Goal: Find specific page/section: Find specific page/section

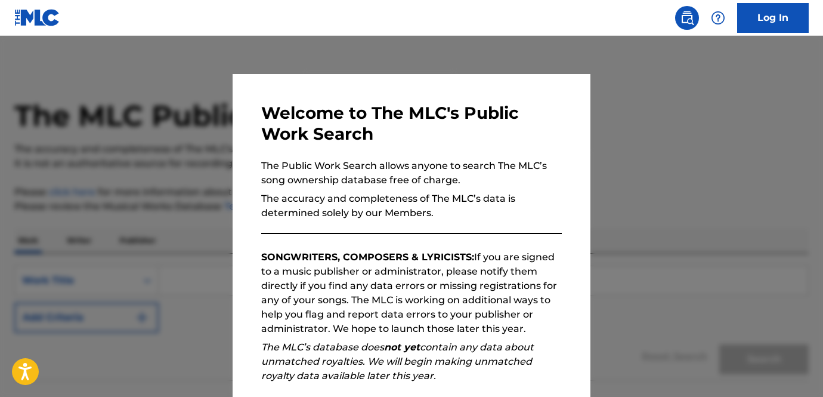
scroll to position [149, 0]
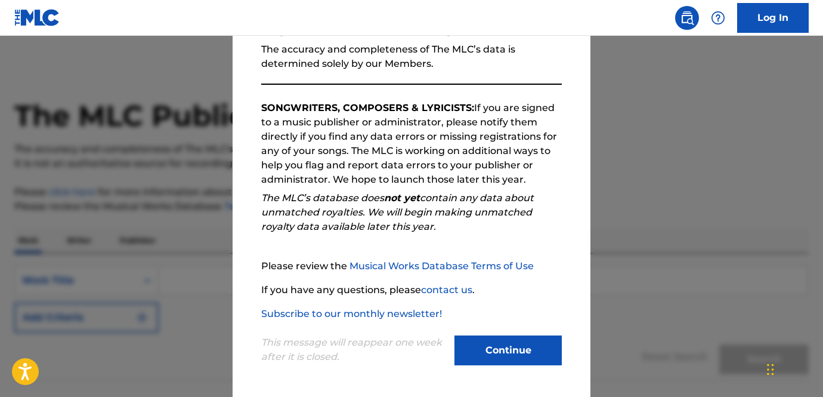
click at [517, 357] on button "Continue" at bounding box center [507, 350] width 107 height 30
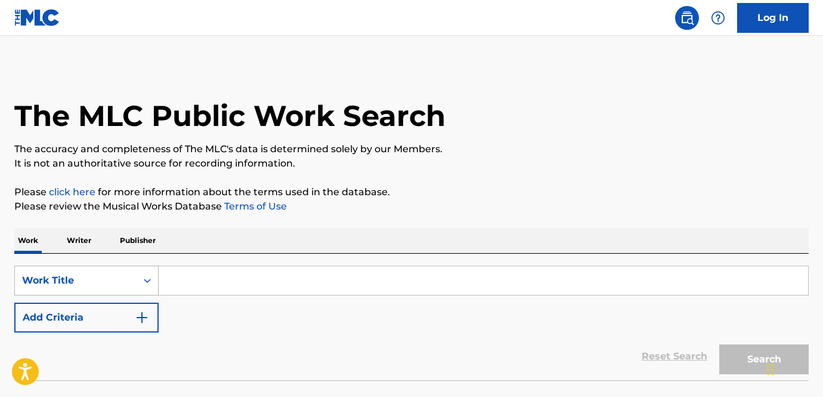
click at [134, 275] on div "Work Title" at bounding box center [86, 280] width 144 height 30
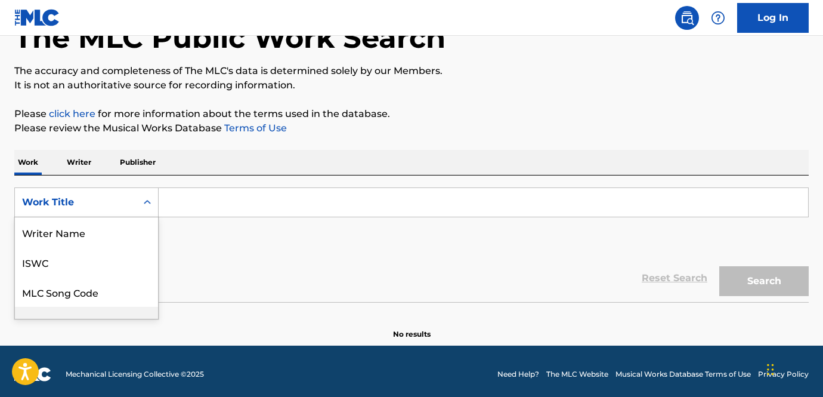
scroll to position [60, 0]
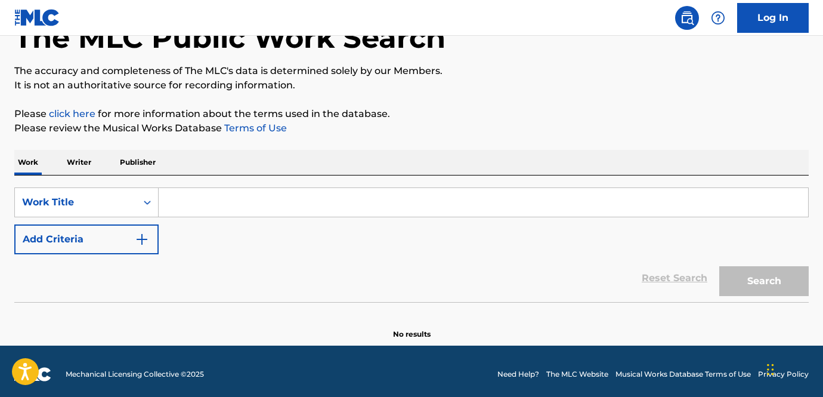
click at [215, 212] on input "Search Form" at bounding box center [484, 202] width 650 height 29
paste input "Don’t Blame The Son For The Sins Of The Father"
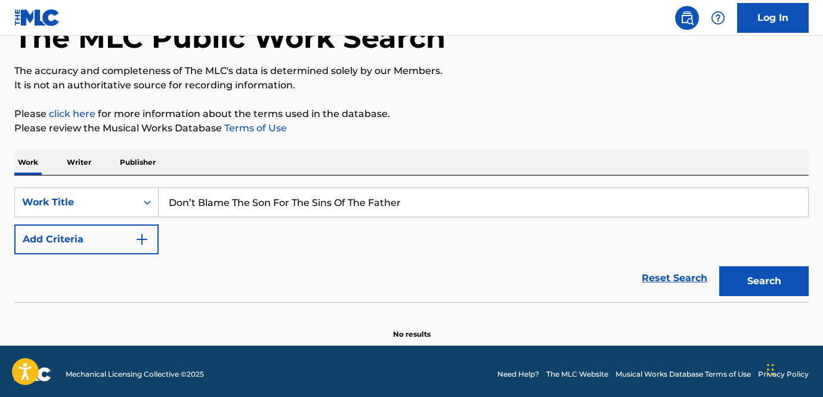
type input "Don’t Blame The Son For The Sins Of The Father"
click at [764, 280] on button "Search" at bounding box center [763, 281] width 89 height 30
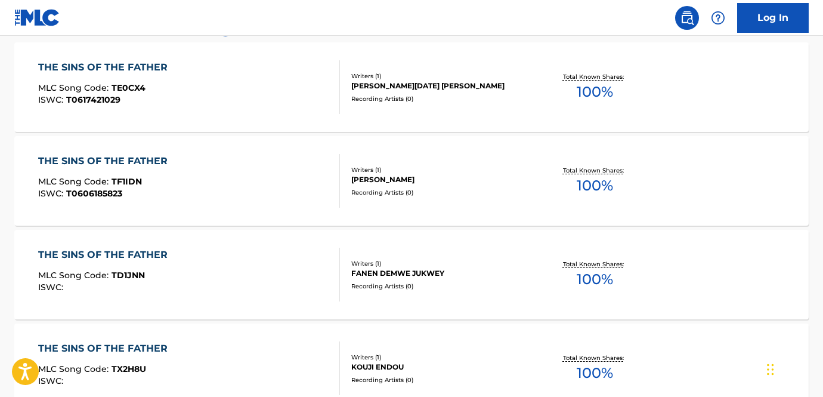
scroll to position [0, 0]
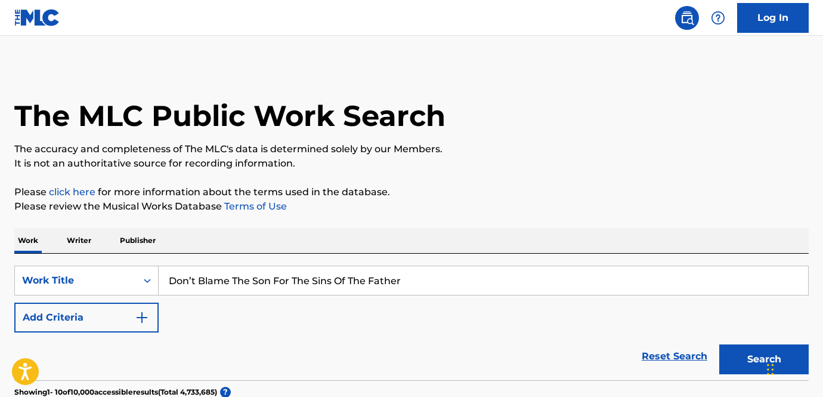
click at [105, 315] on button "Add Criteria" at bounding box center [86, 317] width 144 height 30
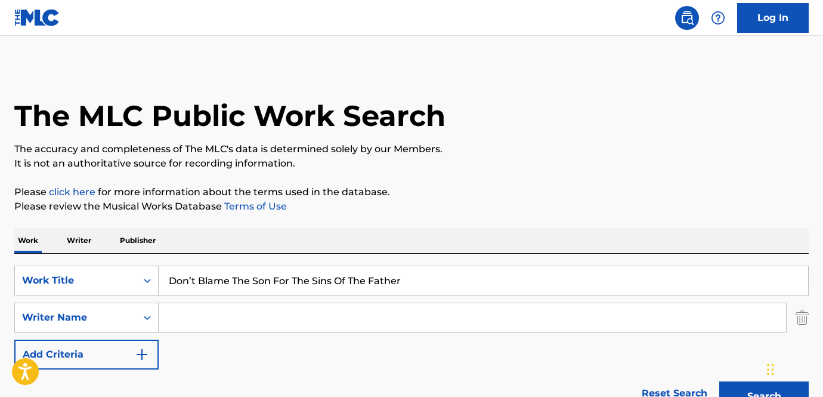
click at [195, 311] on input "Search Form" at bounding box center [472, 317] width 627 height 29
paste input "[PERSON_NAME]"
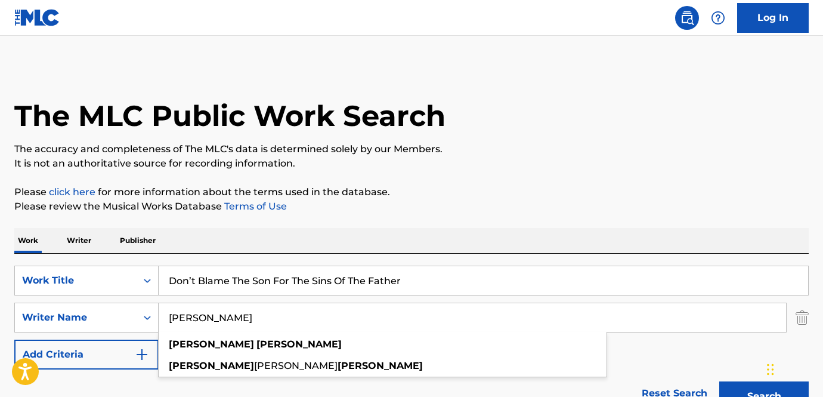
type input "[PERSON_NAME]"
click at [719, 381] on button "Search" at bounding box center [763, 396] width 89 height 30
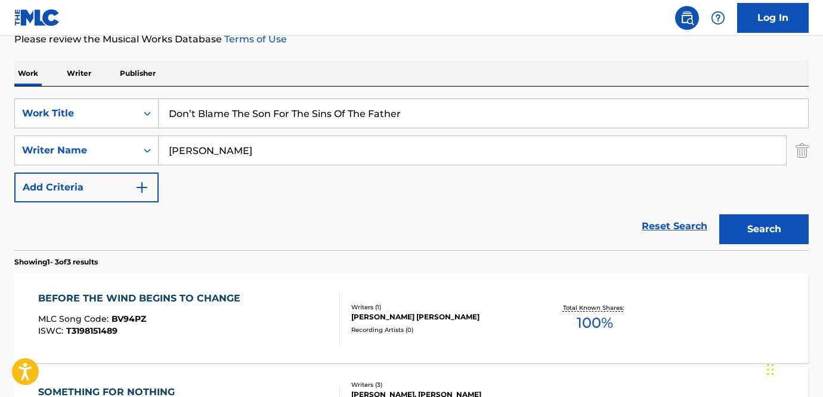
click at [740, 221] on button "Search" at bounding box center [763, 229] width 89 height 30
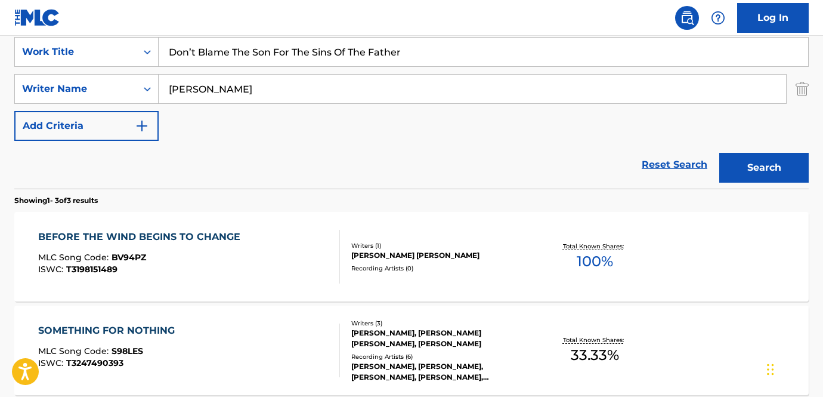
scroll to position [224, 0]
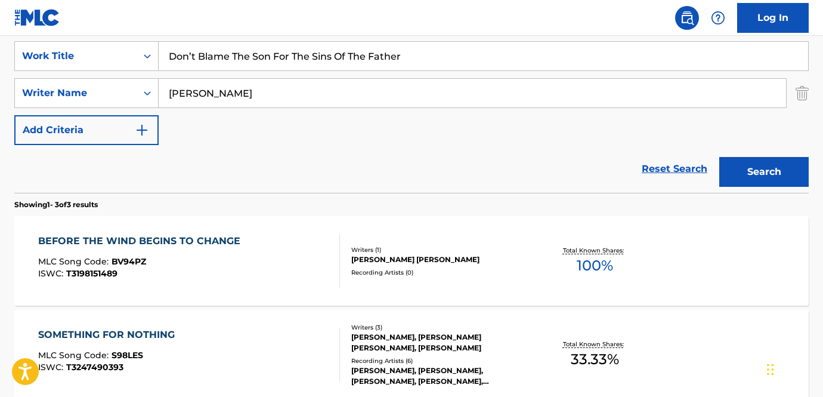
click at [206, 239] on div "BEFORE THE WIND BEGINS TO CHANGE" at bounding box center [142, 241] width 208 height 14
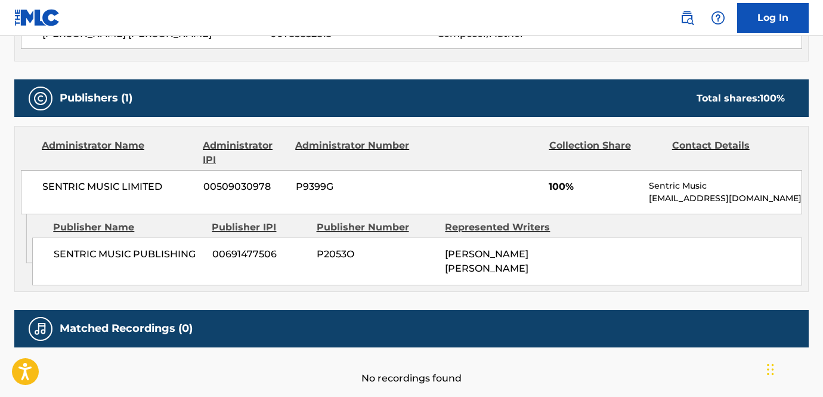
scroll to position [480, 0]
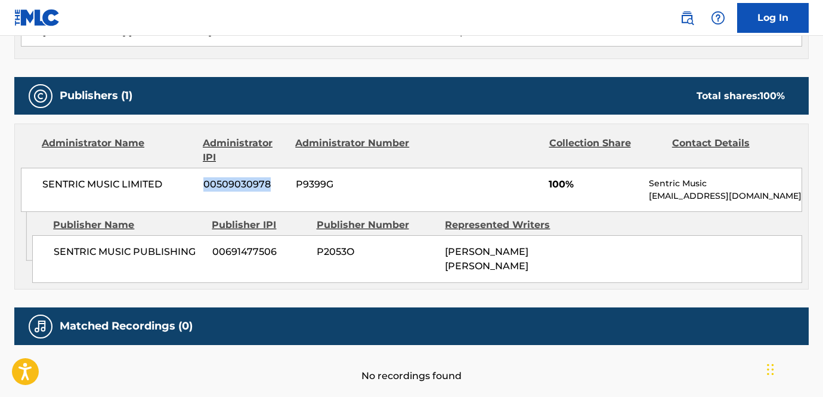
click at [275, 180] on span "00509030978" at bounding box center [244, 184] width 83 height 14
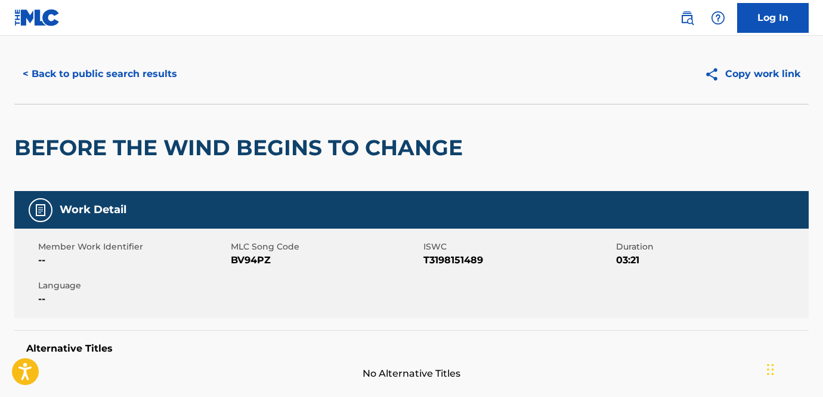
scroll to position [0, 0]
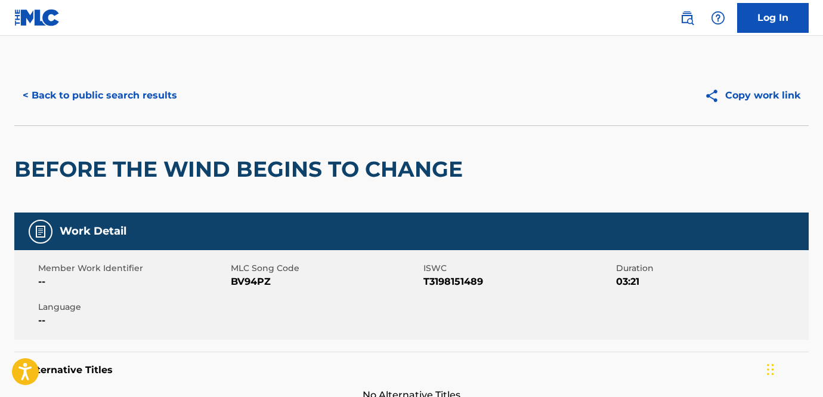
click at [400, 165] on h2 "BEFORE THE WIND BEGINS TO CHANGE" at bounding box center [241, 169] width 454 height 27
click at [357, 163] on h2 "BEFORE THE WIND BEGINS TO CHANGE" at bounding box center [241, 169] width 454 height 27
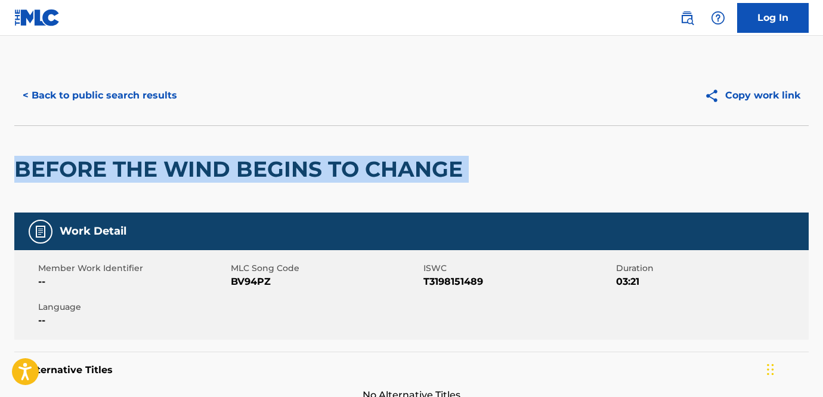
click at [357, 163] on h2 "BEFORE THE WIND BEGINS TO CHANGE" at bounding box center [241, 169] width 454 height 27
copy div "BEFORE THE WIND BEGINS TO CHANGE"
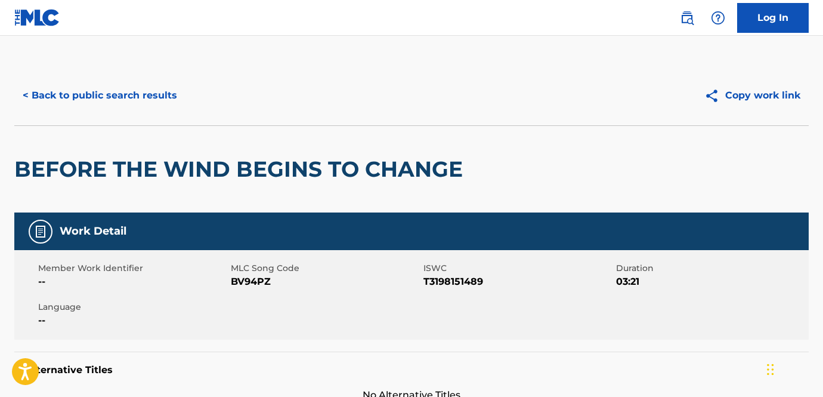
click at [322, 222] on div "Work Detail" at bounding box center [411, 231] width 794 height 38
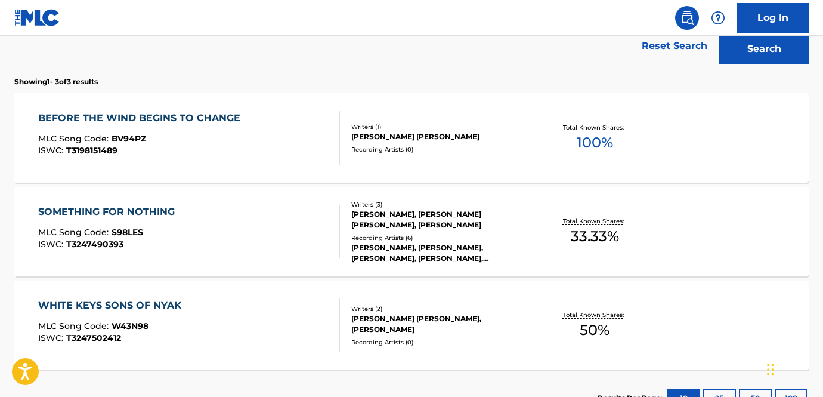
scroll to position [349, 0]
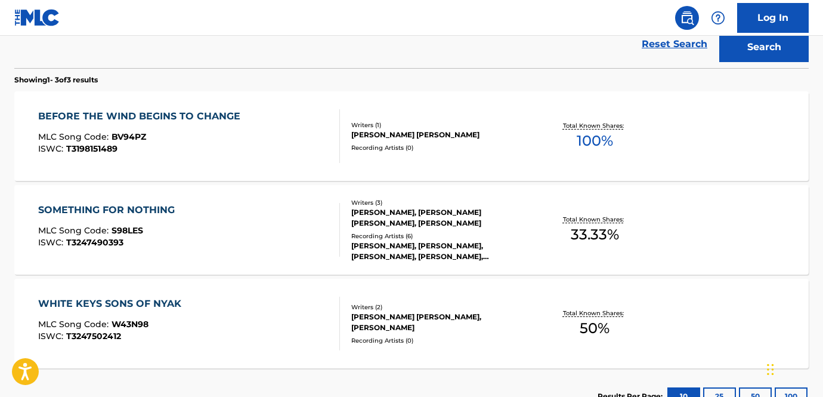
click at [372, 230] on div "Writers ( 3 ) [PERSON_NAME], [PERSON_NAME] [PERSON_NAME], [PERSON_NAME] Recordi…" at bounding box center [434, 230] width 188 height 64
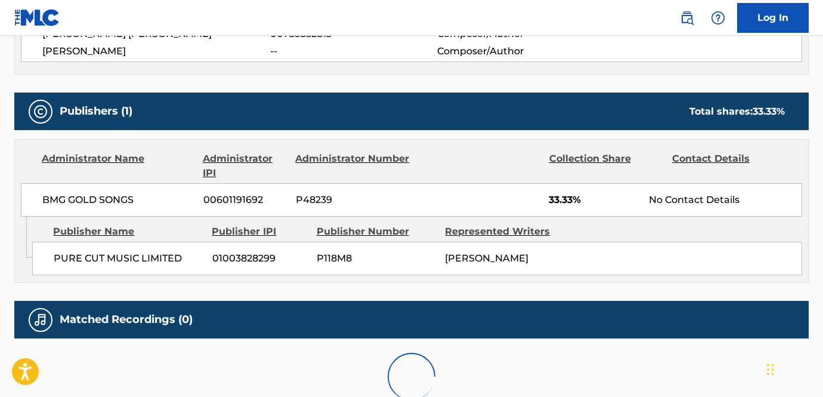
scroll to position [495, 0]
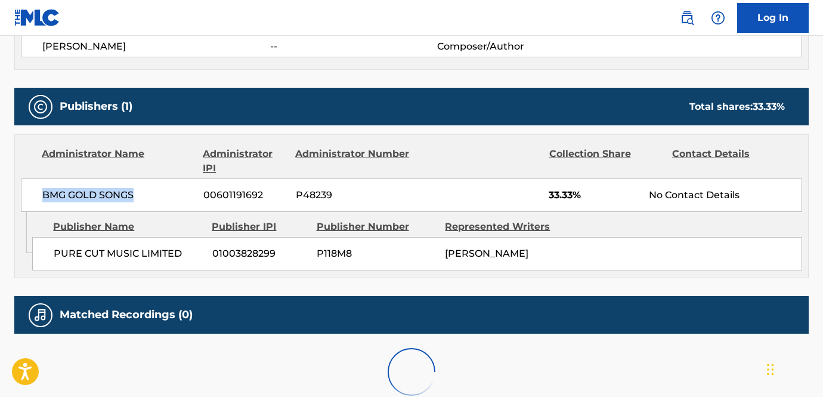
drag, startPoint x: 40, startPoint y: 196, endPoint x: 151, endPoint y: 196, distance: 110.9
click at [151, 196] on div "BMG GOLD SONGS 00601191692 P48239 33.33% No Contact Details" at bounding box center [411, 194] width 781 height 33
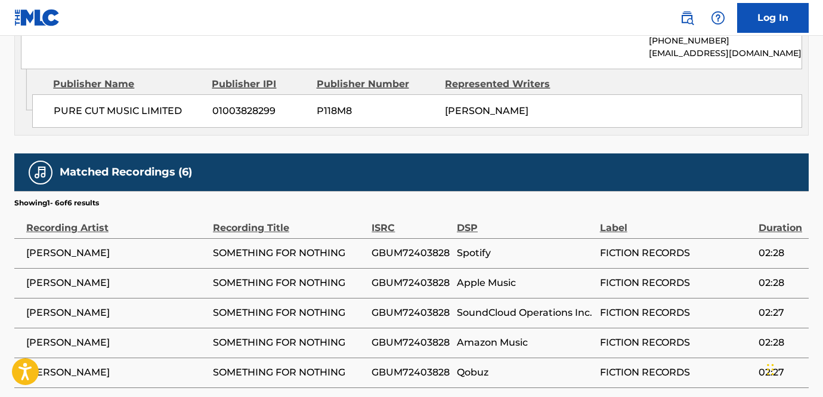
scroll to position [793, 0]
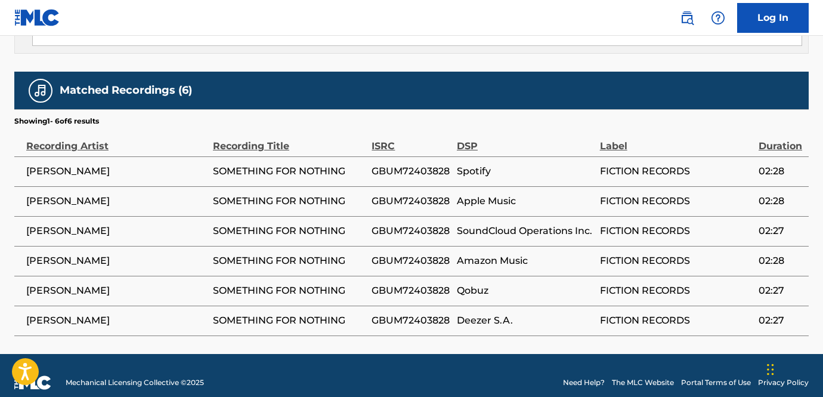
click at [90, 164] on span "[PERSON_NAME]" at bounding box center [116, 171] width 181 height 14
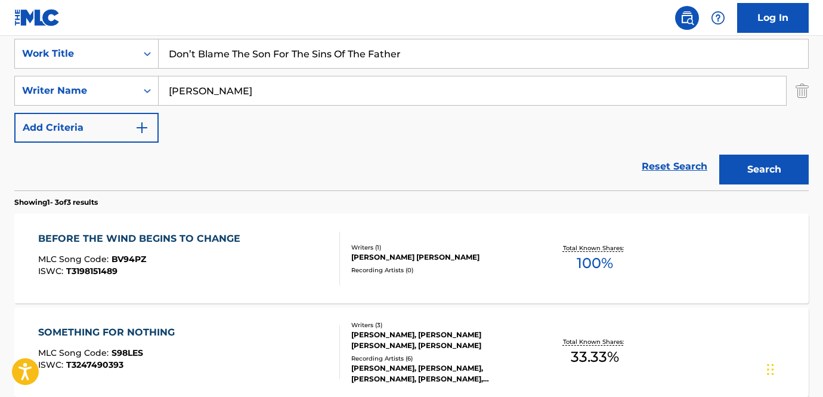
scroll to position [184, 0]
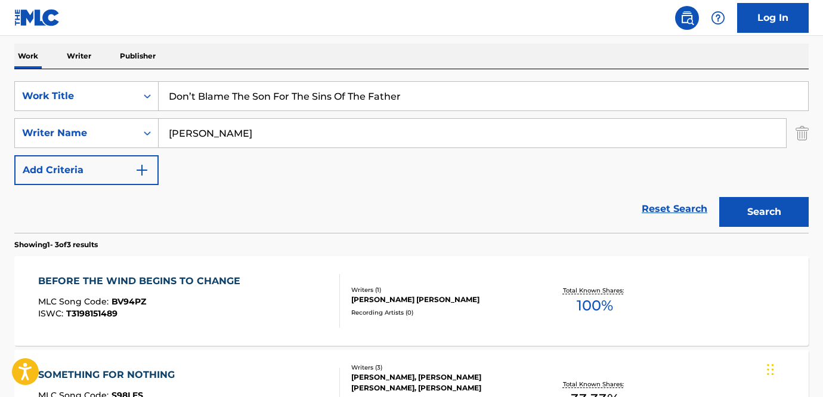
click at [801, 125] on img "Search Form" at bounding box center [802, 133] width 13 height 30
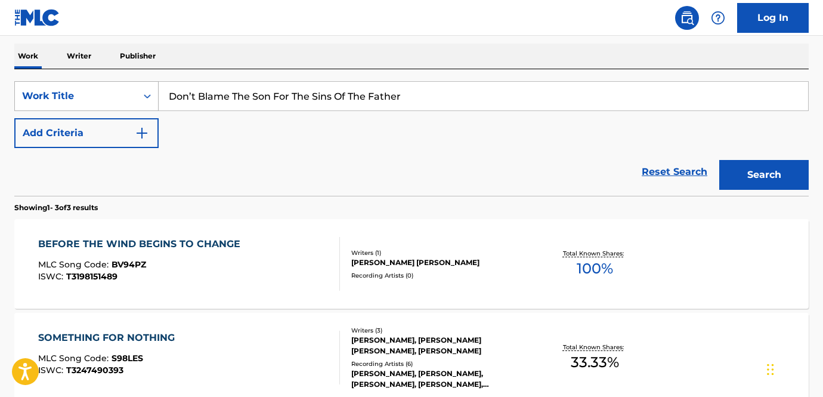
click at [136, 102] on div "Work Title" at bounding box center [86, 96] width 144 height 30
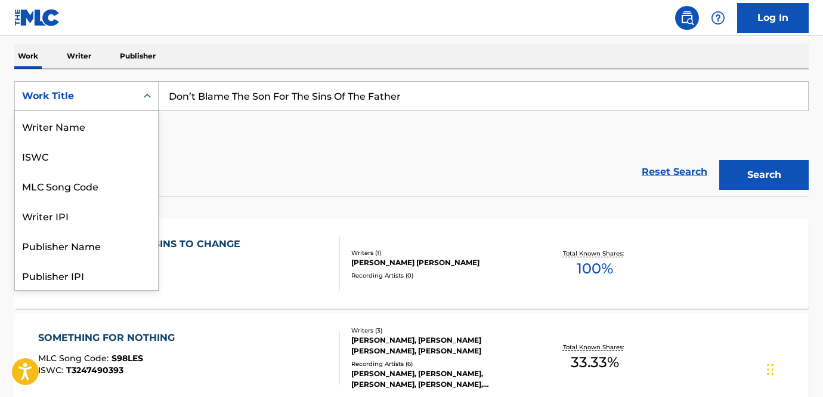
scroll to position [60, 0]
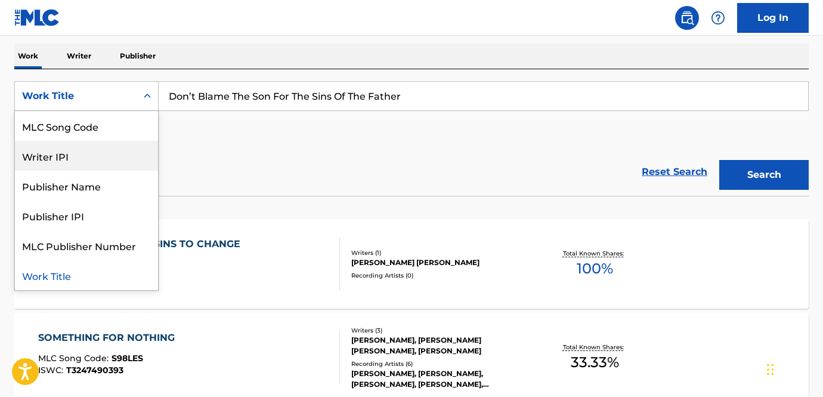
click at [107, 149] on div "Writer IPI" at bounding box center [86, 156] width 143 height 30
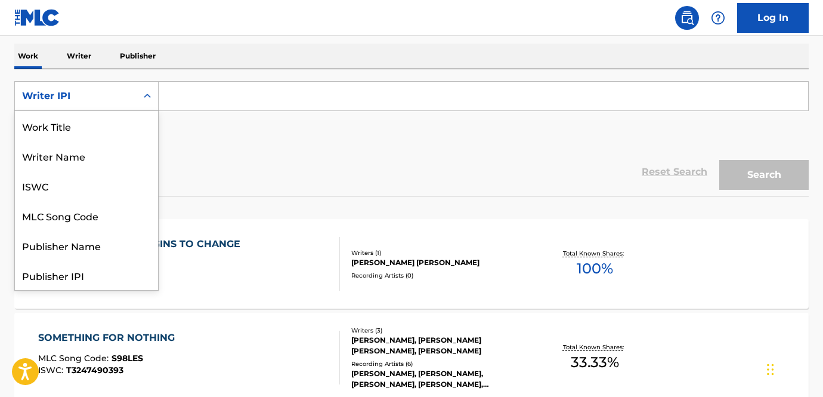
click at [115, 86] on div "Writer IPI" at bounding box center [76, 96] width 122 height 23
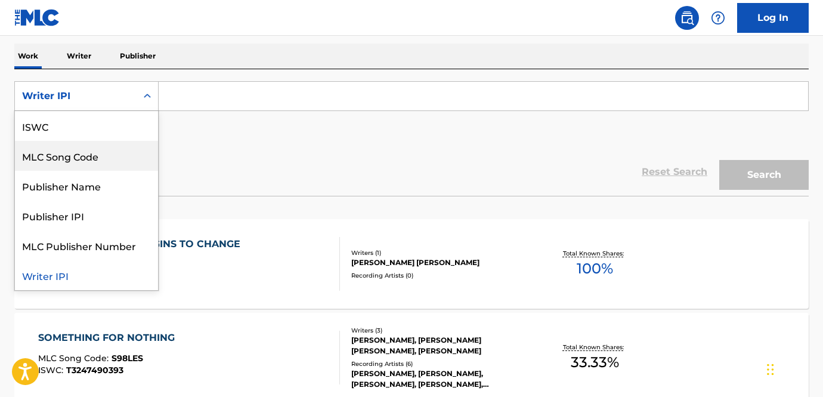
scroll to position [0, 0]
click at [109, 156] on div "Writer Name" at bounding box center [86, 156] width 143 height 30
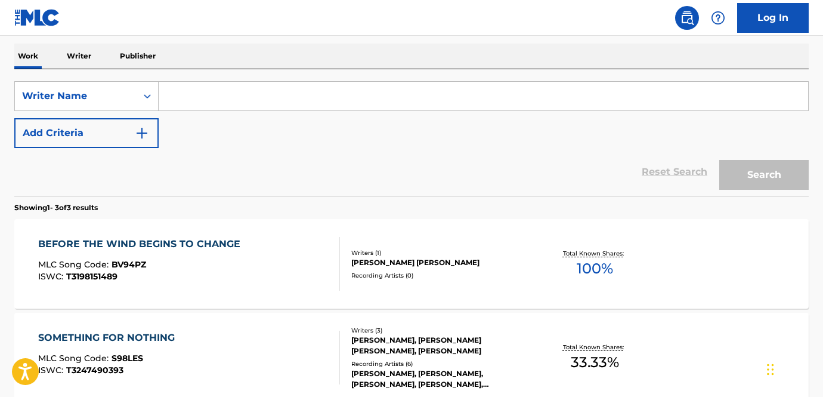
click at [196, 93] on input "Search Form" at bounding box center [484, 96] width 650 height 29
paste input "[PERSON_NAME] [PERSON_NAME]"
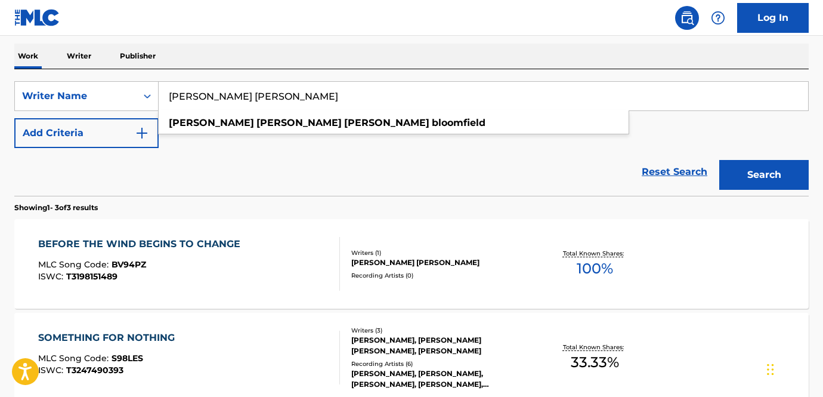
type input "[PERSON_NAME] [PERSON_NAME]"
click at [749, 175] on button "Search" at bounding box center [763, 175] width 89 height 30
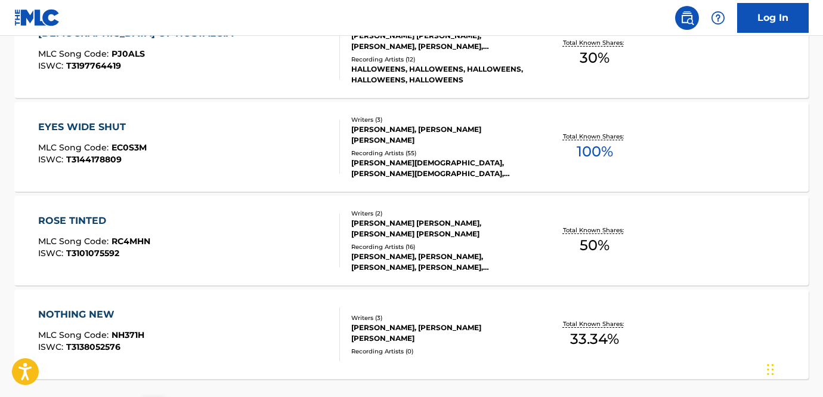
scroll to position [1063, 0]
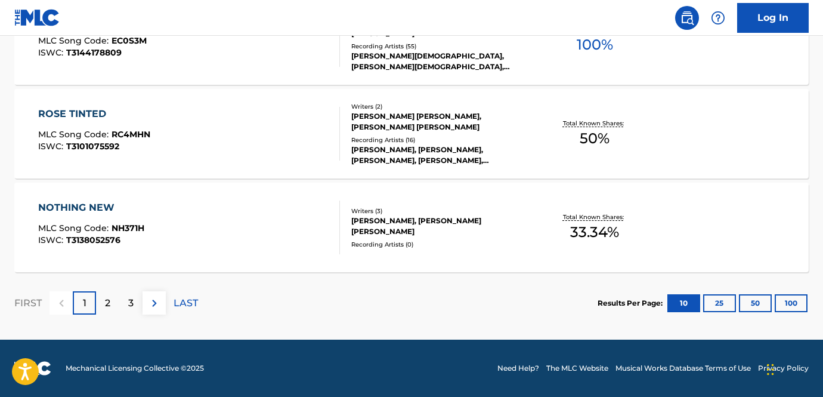
click at [116, 304] on div "2" at bounding box center [107, 302] width 23 height 23
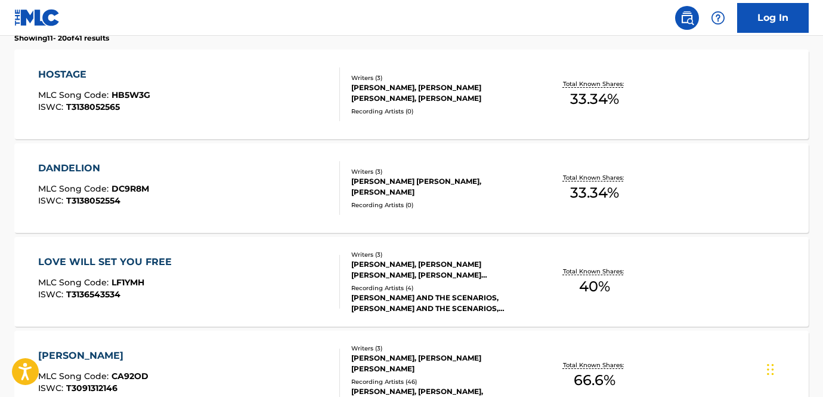
scroll to position [348, 0]
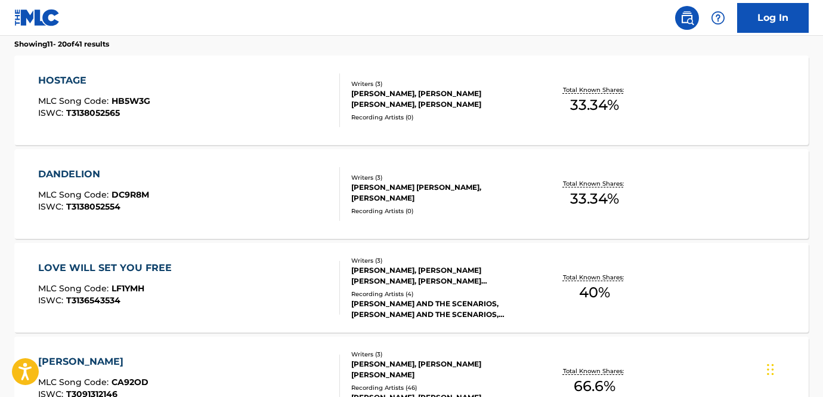
click at [292, 200] on div "DANDELION MLC Song Code : DC9R8M ISWC : T3138052554" at bounding box center [189, 194] width 302 height 54
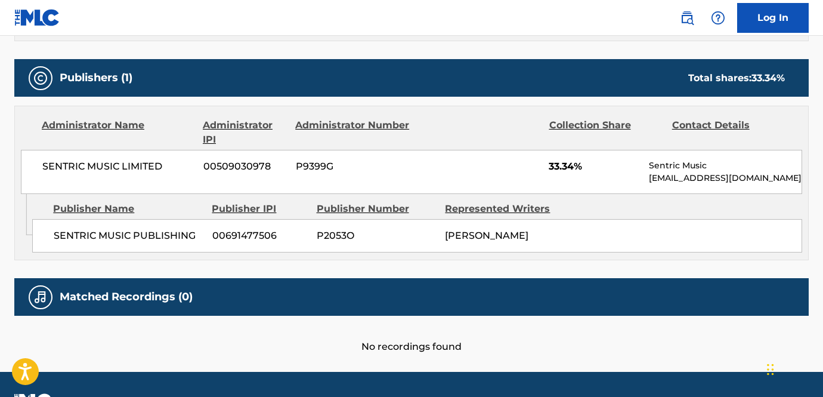
scroll to position [555, 0]
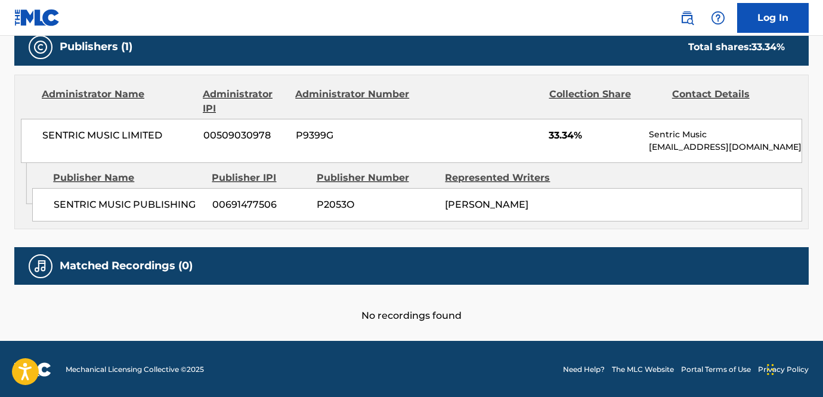
scroll to position [379, 0]
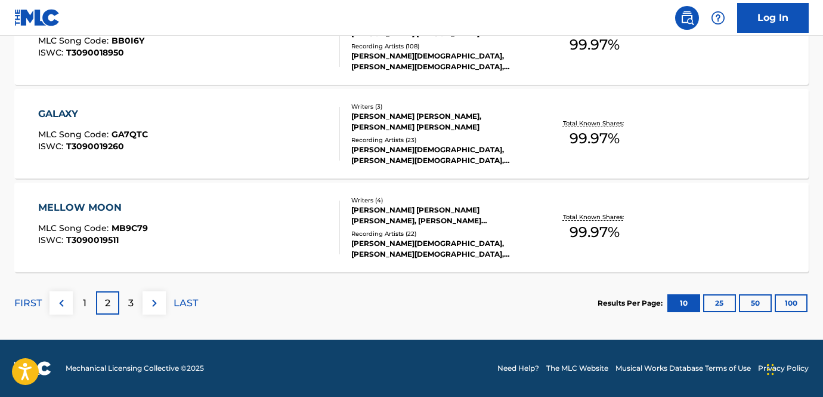
click at [129, 305] on p "3" at bounding box center [130, 303] width 5 height 14
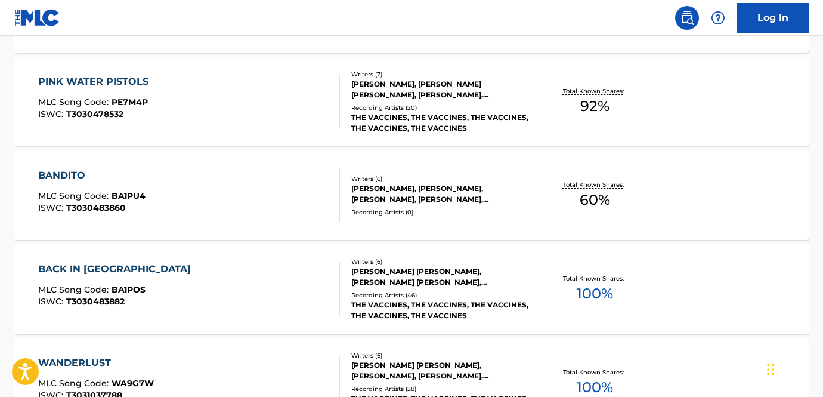
scroll to position [1063, 0]
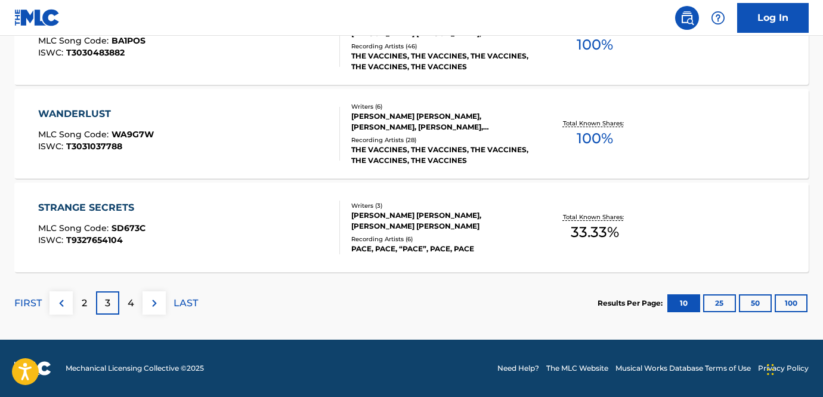
click at [94, 308] on div "2" at bounding box center [84, 302] width 23 height 23
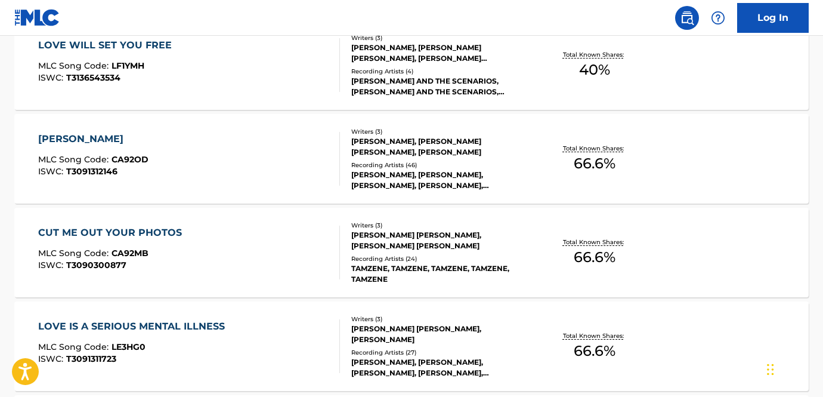
scroll to position [531, 0]
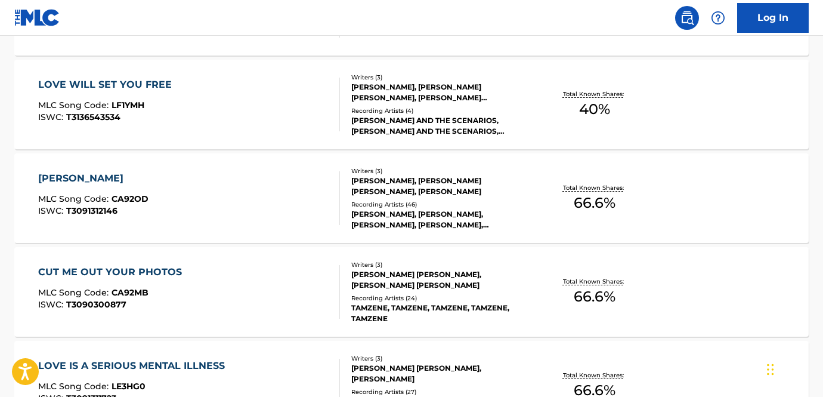
click at [376, 217] on div "[PERSON_NAME], [PERSON_NAME], [PERSON_NAME], [PERSON_NAME], [PERSON_NAME]" at bounding box center [439, 219] width 177 height 21
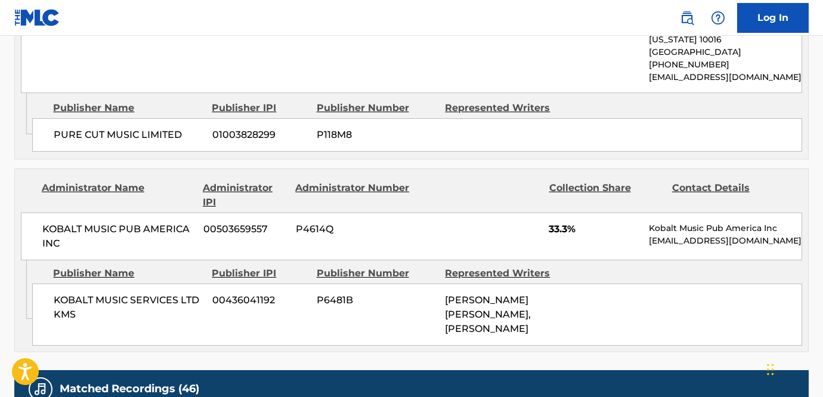
scroll to position [694, 0]
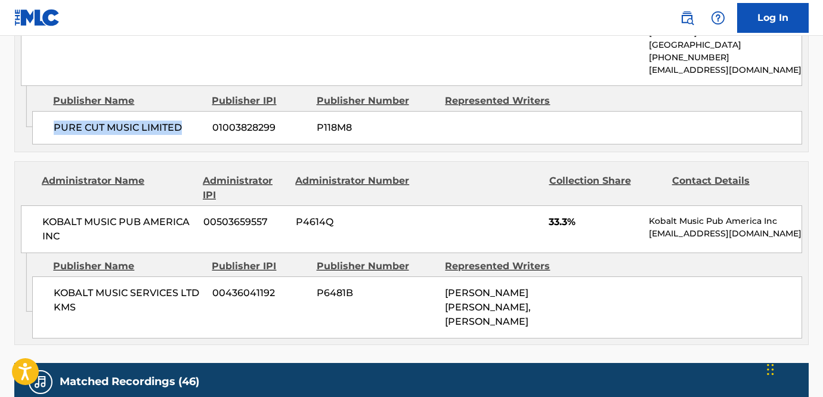
drag, startPoint x: 200, startPoint y: 113, endPoint x: 41, endPoint y: 116, distance: 158.7
click at [41, 116] on div "PURE CUT MUSIC LIMITED 01003828299 P118M8" at bounding box center [417, 127] width 770 height 33
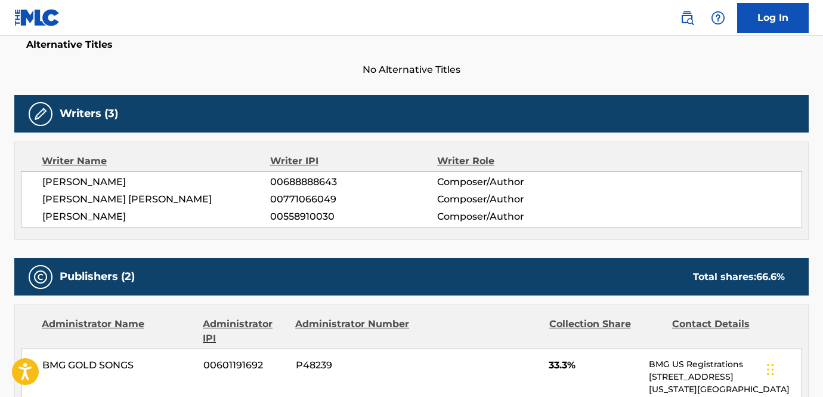
scroll to position [319, 0]
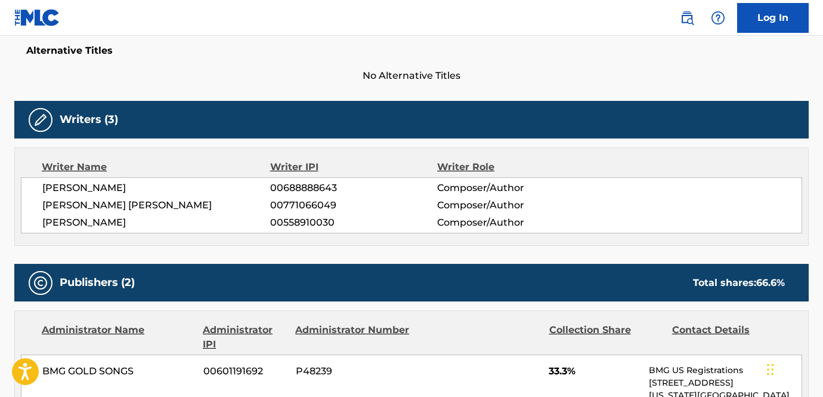
click at [285, 205] on span "00771066049" at bounding box center [353, 205] width 167 height 14
copy span "00771066049"
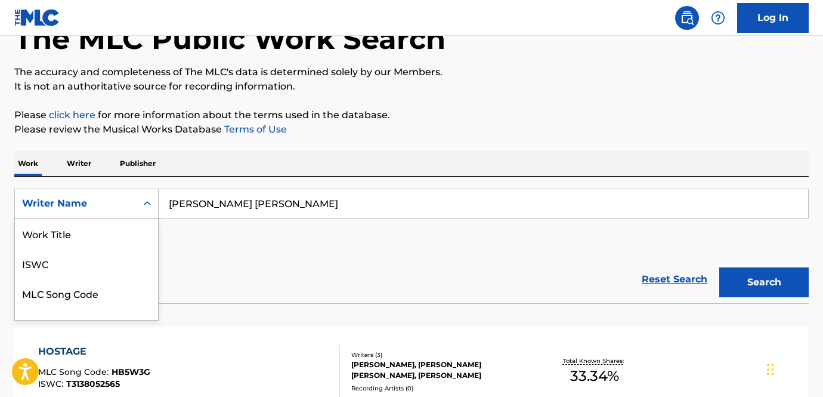
click at [123, 218] on div "Publisher Name, 5 of 8. 8 results available. Use Up and Down to choose options,…" at bounding box center [86, 203] width 144 height 30
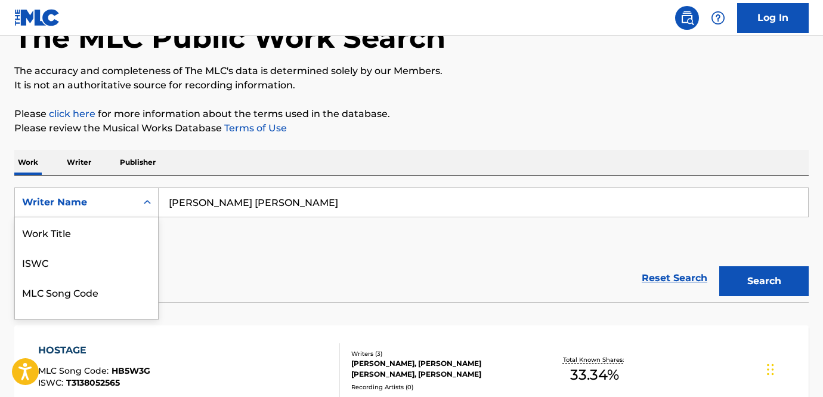
scroll to position [60, 0]
click at [109, 255] on div "Writer IPI" at bounding box center [86, 262] width 143 height 30
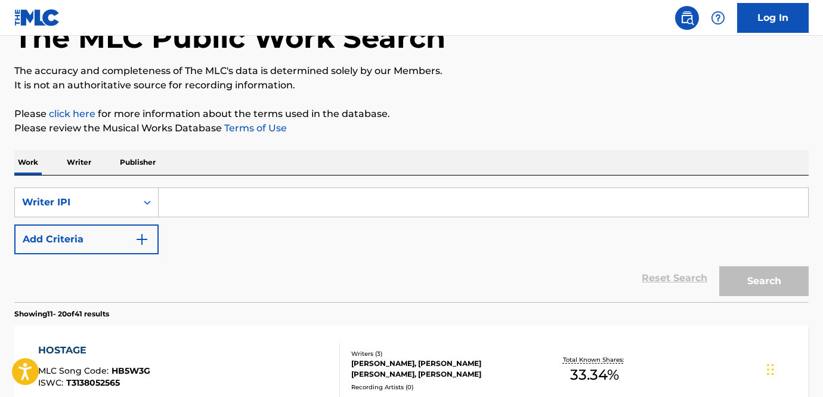
click at [220, 212] on input "Search Form" at bounding box center [484, 202] width 650 height 29
paste input "00771066049"
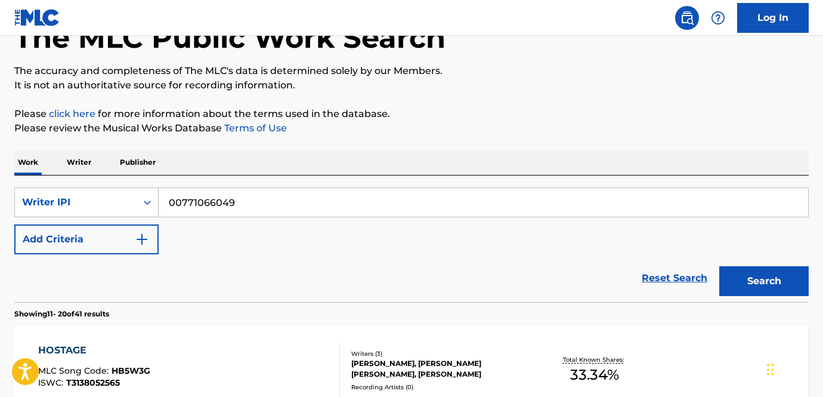
type input "00771066049"
click at [762, 286] on button "Search" at bounding box center [763, 281] width 89 height 30
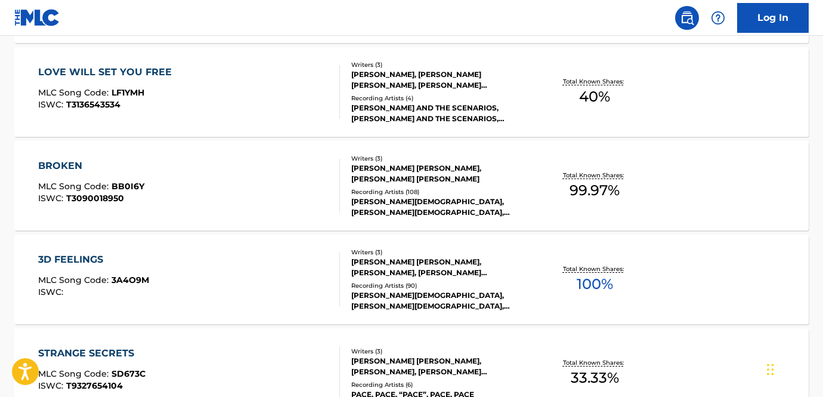
scroll to position [638, 0]
click at [433, 99] on div "Recording Artists ( 4 )" at bounding box center [439, 97] width 177 height 9
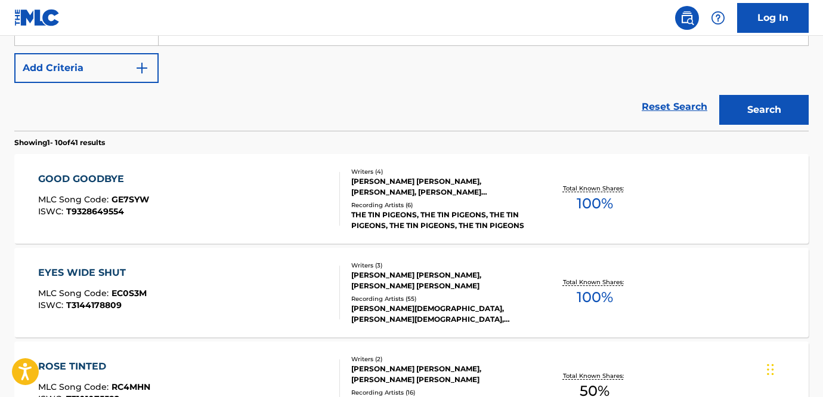
scroll to position [237, 0]
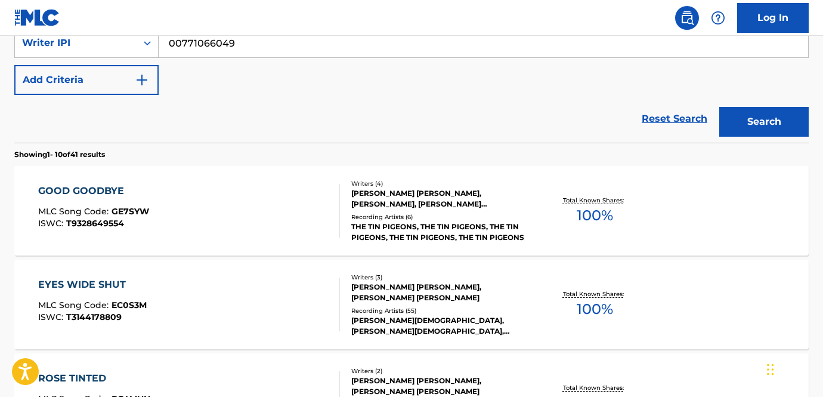
click at [411, 246] on div "GOOD GOODBYE MLC Song Code : GE7SYW ISWC : T9328649554 Writers ( 4 ) [PERSON_NA…" at bounding box center [411, 210] width 794 height 89
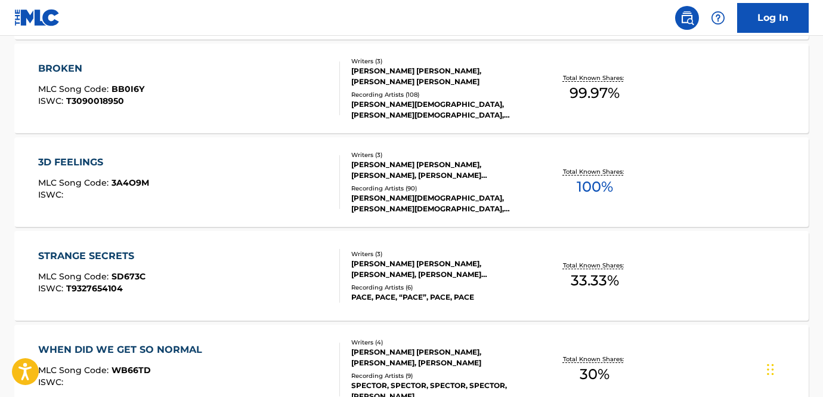
scroll to position [741, 0]
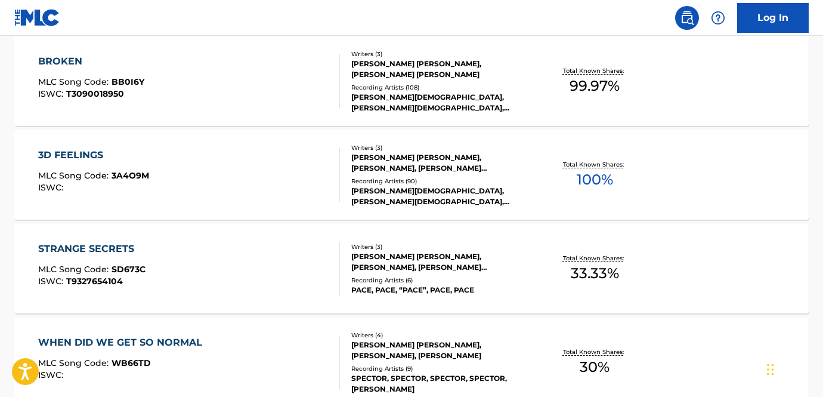
click at [431, 257] on div "[PERSON_NAME] [PERSON_NAME], [PERSON_NAME], [PERSON_NAME] [PERSON_NAME]" at bounding box center [439, 261] width 177 height 21
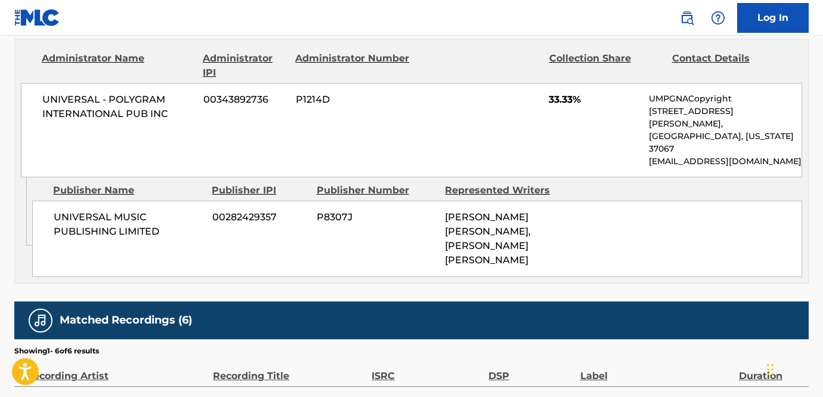
scroll to position [638, 0]
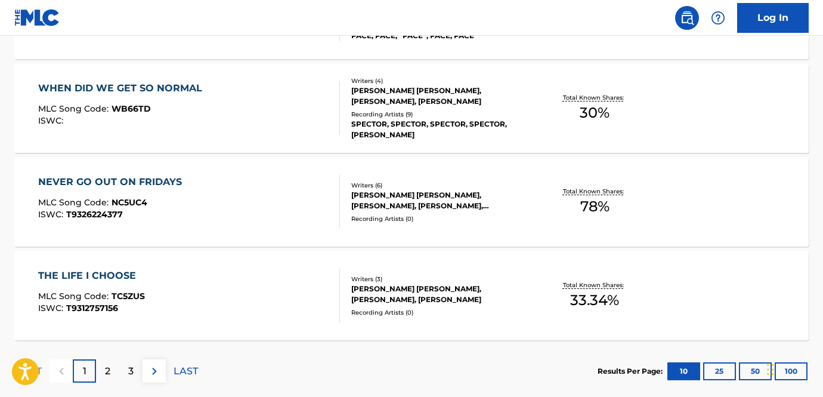
scroll to position [1010, 0]
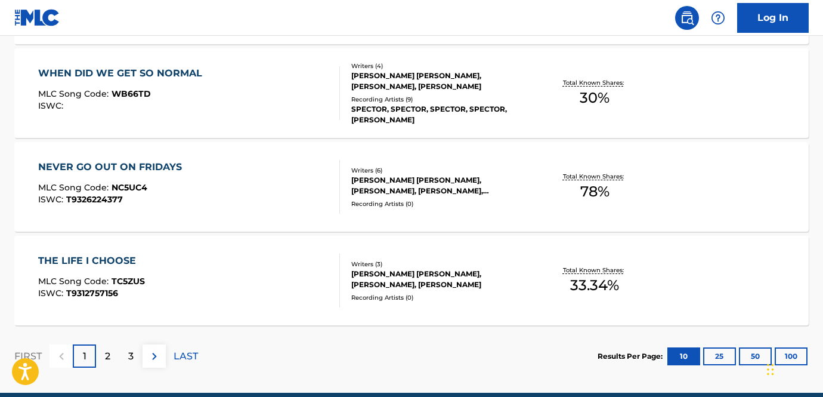
click at [110, 352] on div "2" at bounding box center [107, 355] width 23 height 23
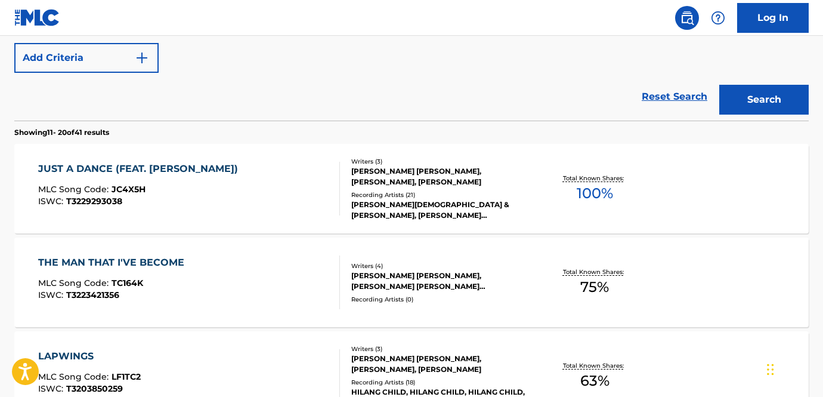
scroll to position [0, 0]
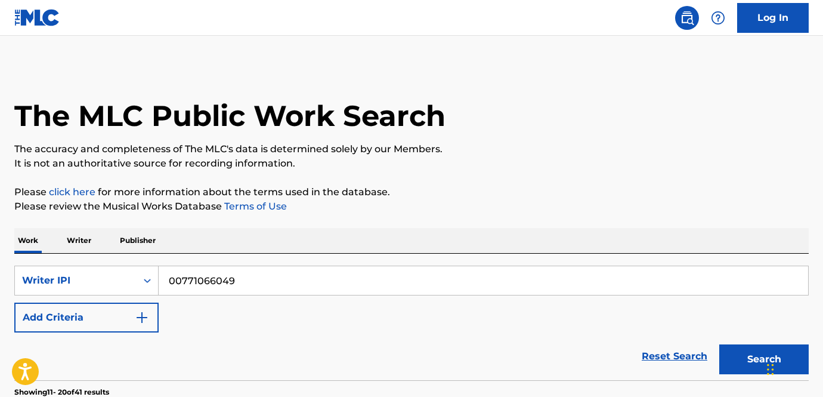
click at [235, 279] on input "00771066049" at bounding box center [484, 280] width 650 height 29
click at [719, 344] on button "Search" at bounding box center [763, 359] width 89 height 30
